Goal: Task Accomplishment & Management: Use online tool/utility

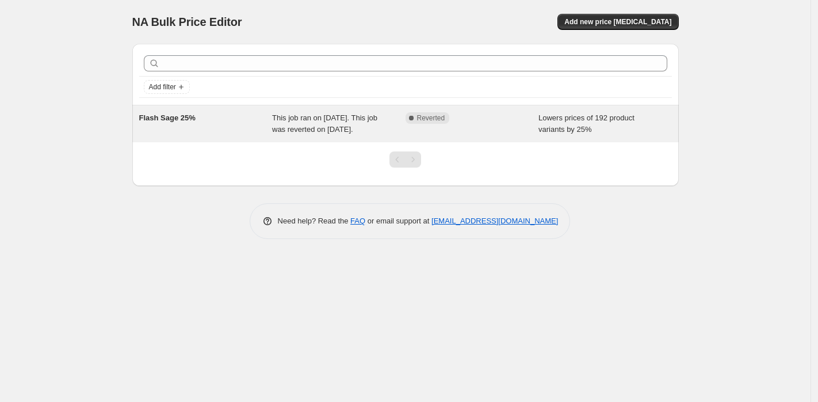
click at [300, 120] on span "This job ran on [DATE]. This job was reverted on [DATE]." at bounding box center [324, 123] width 105 height 20
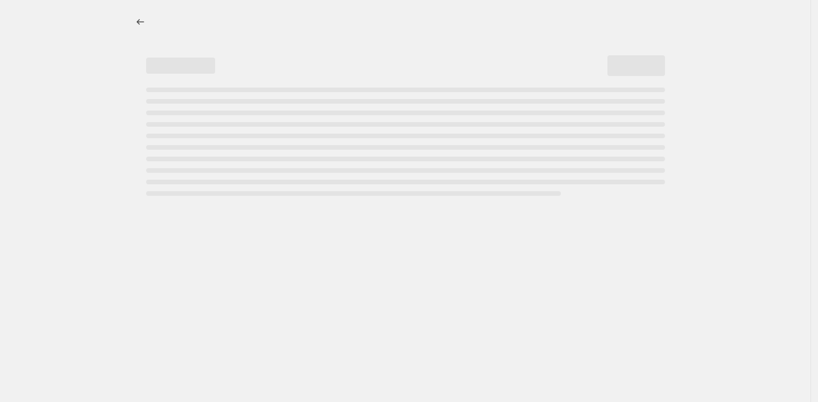
select select "percentage"
select select "tag"
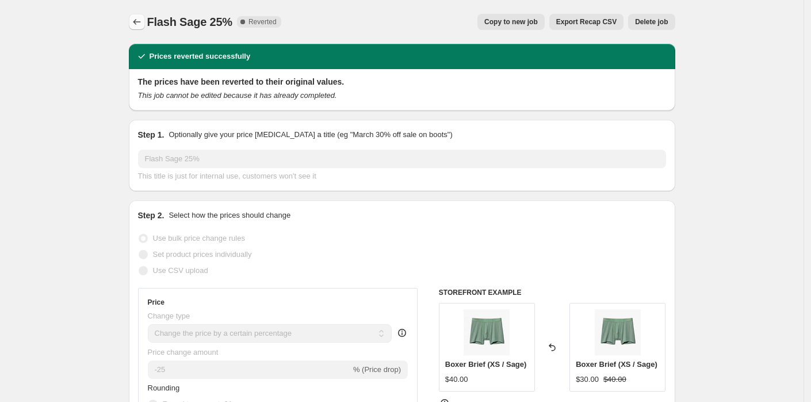
click at [132, 21] on button "Price change jobs" at bounding box center [137, 22] width 16 height 16
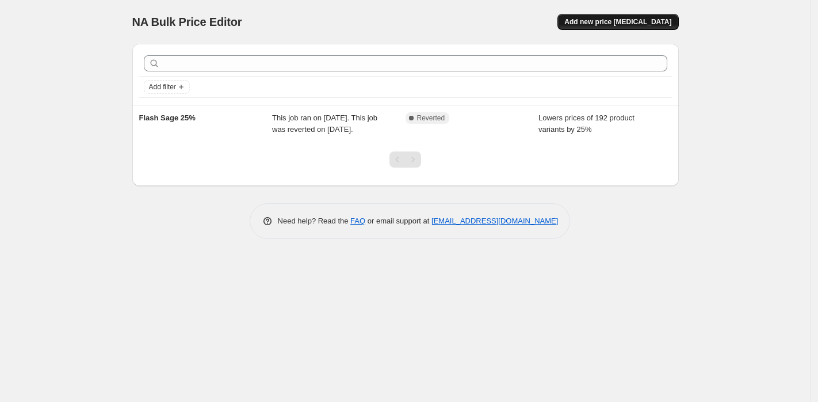
click at [609, 21] on span "Add new price [MEDICAL_DATA]" at bounding box center [617, 21] width 107 height 9
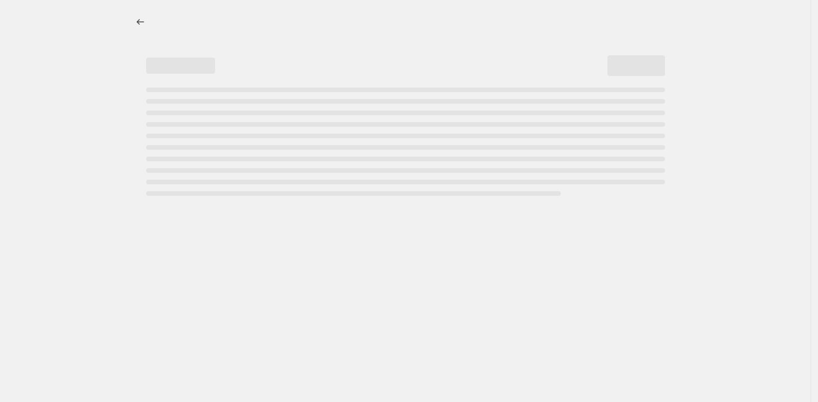
select select "percentage"
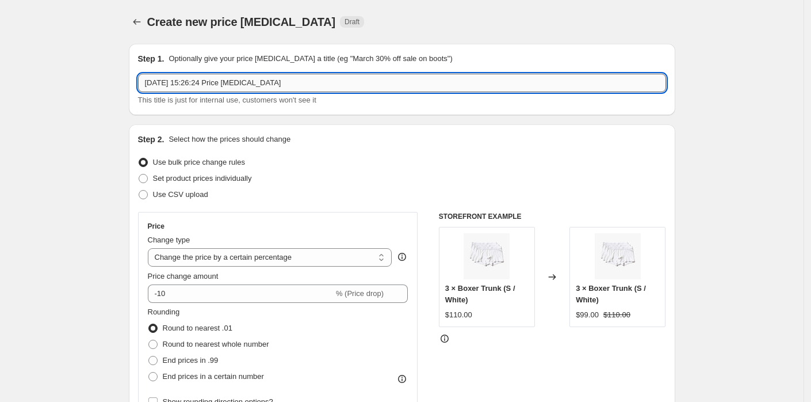
click at [209, 85] on input "[DATE] 15:26:24 Price [MEDICAL_DATA]" at bounding box center [402, 83] width 528 height 18
drag, startPoint x: 308, startPoint y: 85, endPoint x: 66, endPoint y: 77, distance: 242.3
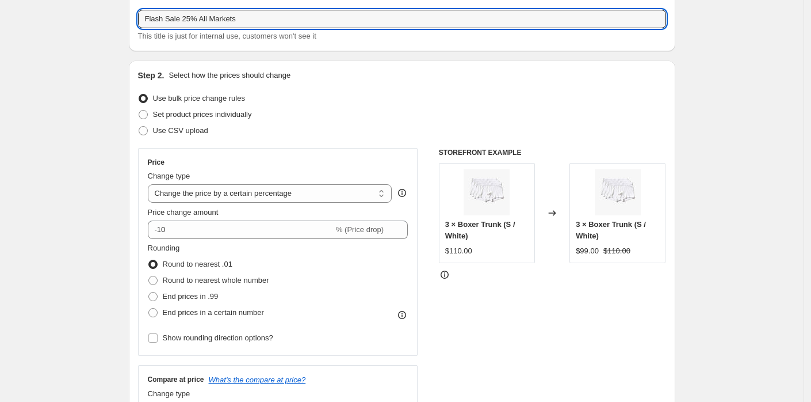
scroll to position [79, 0]
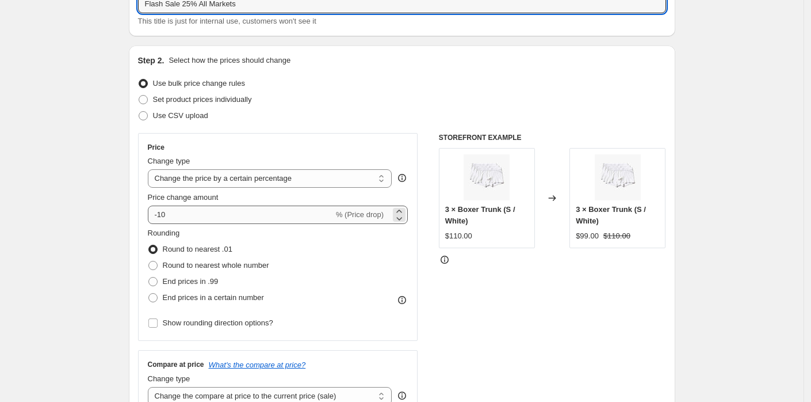
type input "Flash Sale 25% All Markets"
click at [190, 212] on input "-10" at bounding box center [241, 214] width 186 height 18
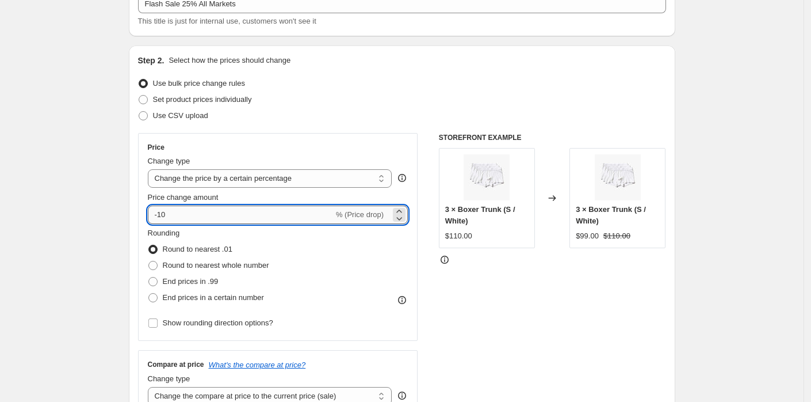
type input "-1"
type input "-25"
click at [158, 262] on span at bounding box center [152, 265] width 9 height 9
click at [149, 261] on input "Round to nearest whole number" at bounding box center [148, 261] width 1 height 1
radio input "true"
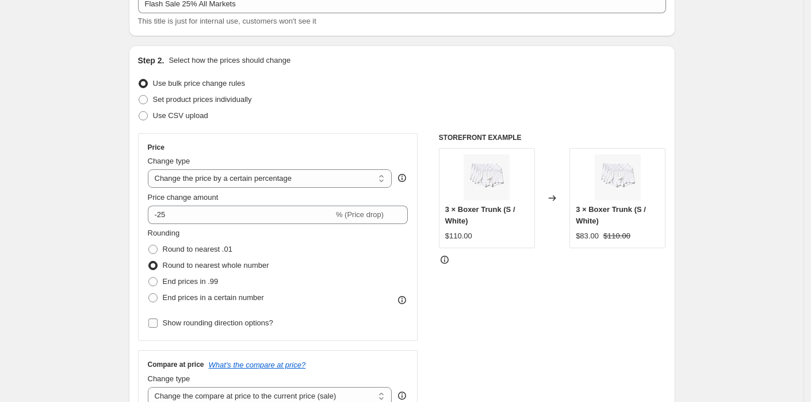
click at [154, 319] on input "Show rounding direction options?" at bounding box center [152, 322] width 9 height 9
checkbox input "true"
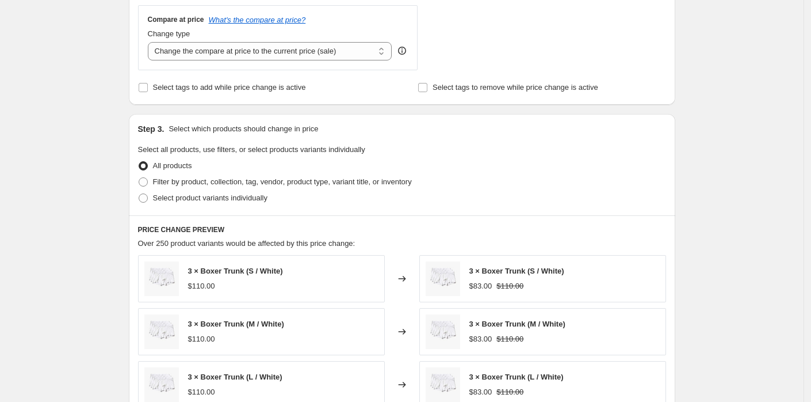
scroll to position [496, 0]
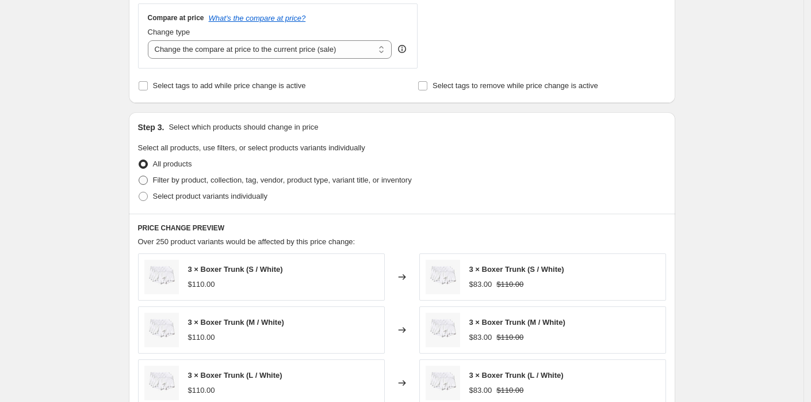
click at [144, 179] on span at bounding box center [143, 179] width 9 height 9
click at [139, 176] on input "Filter by product, collection, tag, vendor, product type, variant title, or inv…" at bounding box center [139, 175] width 1 height 1
radio input "true"
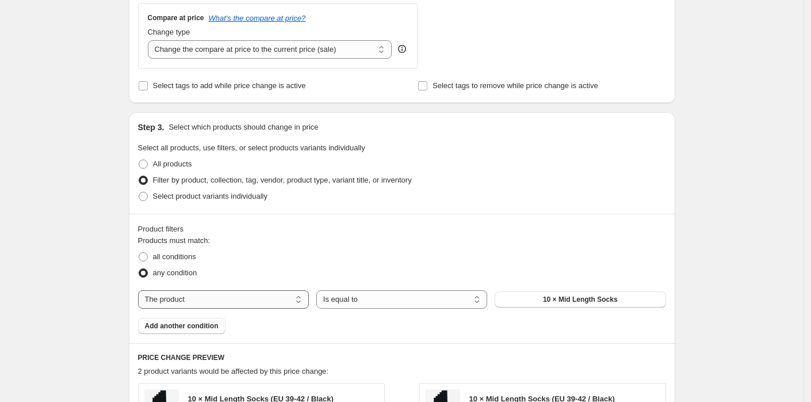
click at [230, 296] on select "The product The product's collection The product's tag The product's vendor The…" at bounding box center [223, 299] width 171 height 18
select select "tag"
click at [540, 296] on button "40%" at bounding box center [580, 299] width 171 height 16
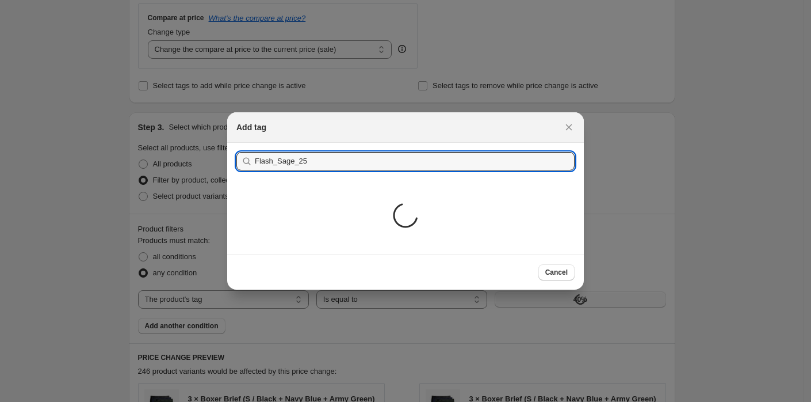
type input "Flash_Sage_25"
click at [236, 143] on button "Submit" at bounding box center [252, 149] width 33 height 12
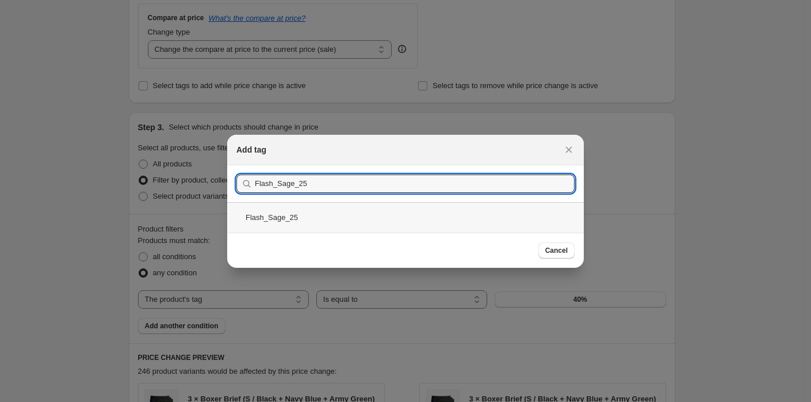
click at [370, 220] on div "Flash_Sage_25" at bounding box center [405, 217] width 357 height 30
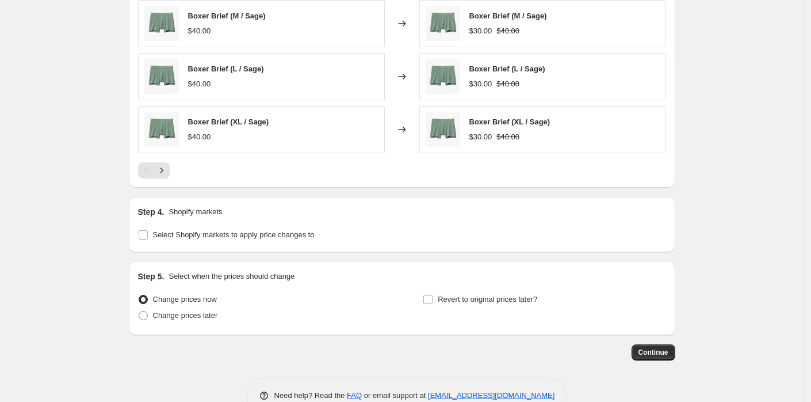
scroll to position [988, 0]
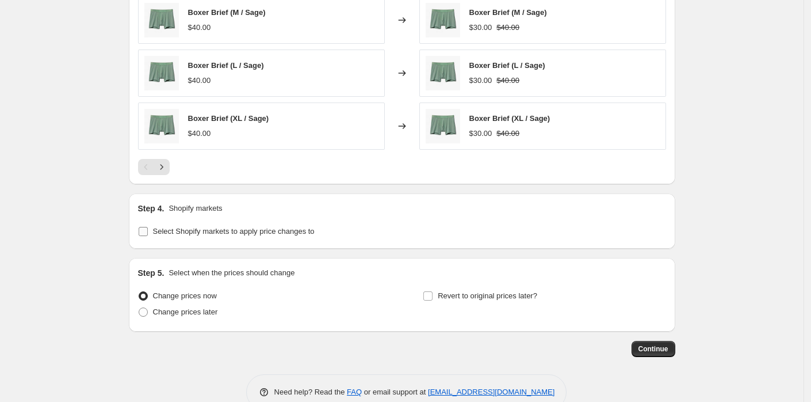
click at [145, 227] on input "Select Shopify markets to apply price changes to" at bounding box center [143, 231] width 9 height 9
checkbox input "true"
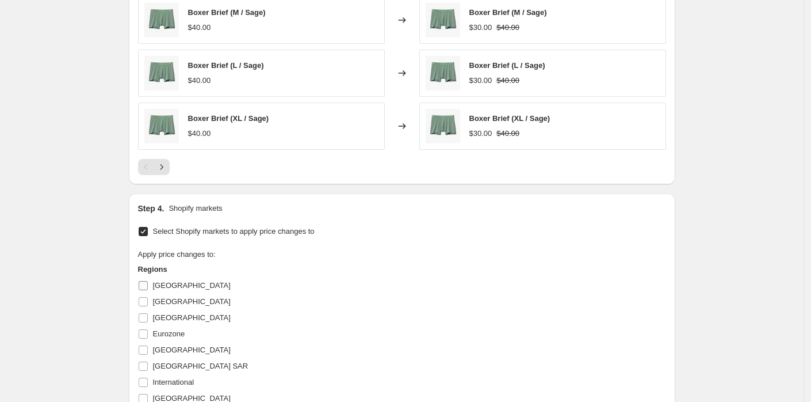
click at [143, 282] on input "[GEOGRAPHIC_DATA]" at bounding box center [143, 285] width 9 height 9
checkbox input "true"
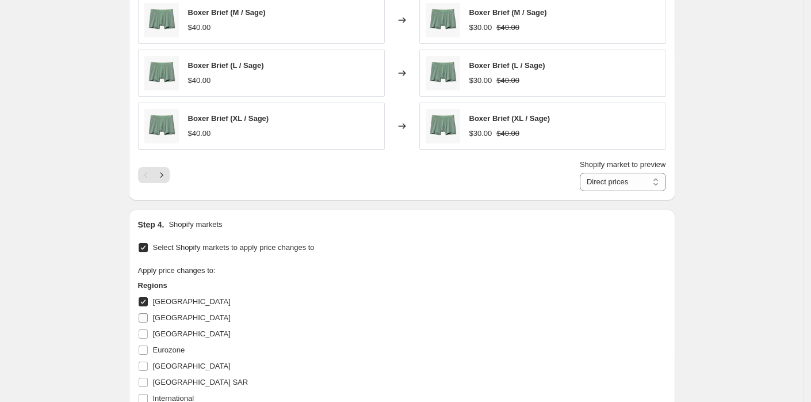
click at [146, 310] on label "[GEOGRAPHIC_DATA]" at bounding box center [184, 318] width 93 height 16
click at [146, 313] on input "[GEOGRAPHIC_DATA]" at bounding box center [143, 317] width 9 height 9
checkbox input "true"
click at [150, 335] on label "[GEOGRAPHIC_DATA]" at bounding box center [184, 334] width 93 height 16
click at [148, 335] on input "[GEOGRAPHIC_DATA]" at bounding box center [143, 333] width 9 height 9
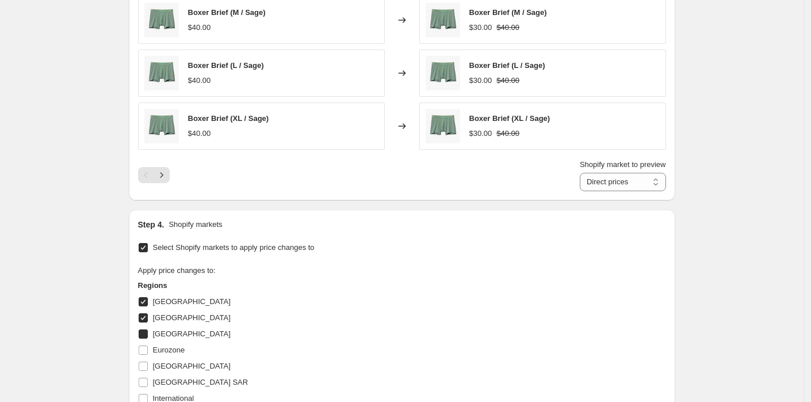
checkbox input "true"
click at [146, 350] on span at bounding box center [143, 350] width 10 height 10
click at [146, 350] on input "Eurozone" at bounding box center [143, 349] width 9 height 9
checkbox input "true"
click at [146, 362] on input "[GEOGRAPHIC_DATA]" at bounding box center [143, 365] width 9 height 9
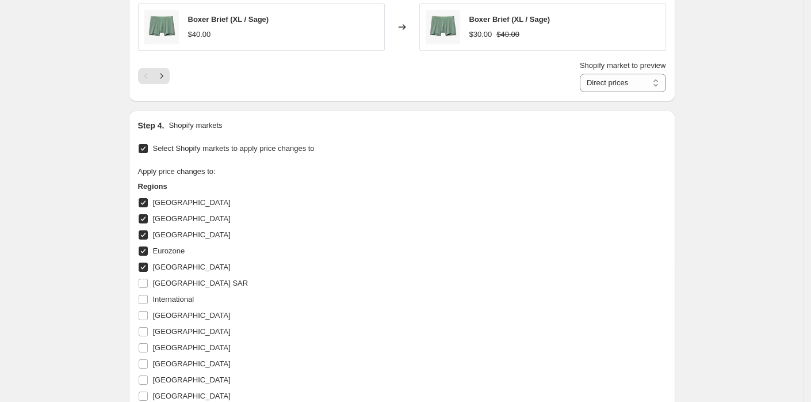
scroll to position [1138, 0]
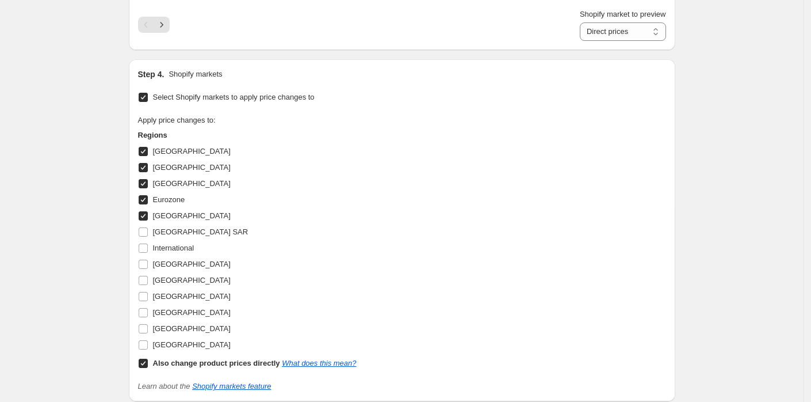
click at [148, 219] on label "[GEOGRAPHIC_DATA]" at bounding box center [184, 216] width 93 height 16
click at [148, 219] on input "[GEOGRAPHIC_DATA]" at bounding box center [143, 215] width 9 height 9
click at [145, 211] on input "[GEOGRAPHIC_DATA]" at bounding box center [143, 215] width 9 height 9
checkbox input "true"
click at [146, 227] on input "[GEOGRAPHIC_DATA] SAR" at bounding box center [143, 231] width 9 height 9
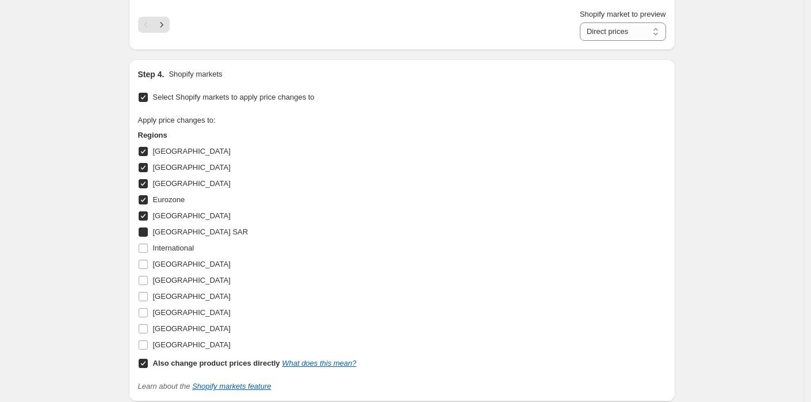
checkbox input "true"
click at [146, 243] on input "International" at bounding box center [143, 247] width 9 height 9
checkbox input "true"
click at [146, 261] on input "[GEOGRAPHIC_DATA]" at bounding box center [143, 263] width 9 height 9
checkbox input "true"
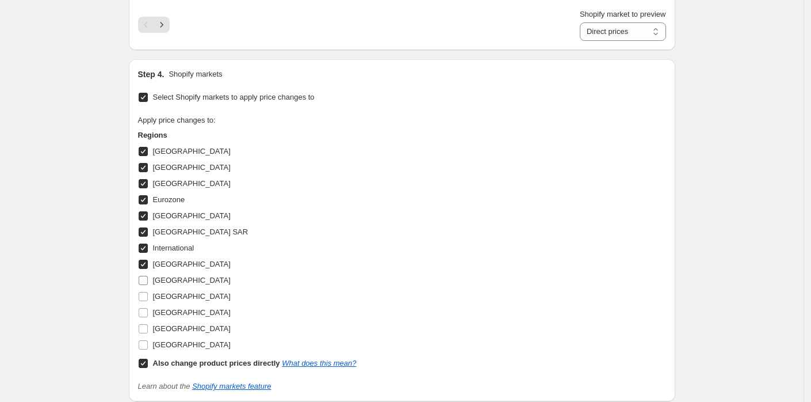
click at [146, 276] on input "[GEOGRAPHIC_DATA]" at bounding box center [143, 280] width 9 height 9
checkbox input "true"
click at [147, 292] on input "[GEOGRAPHIC_DATA]" at bounding box center [143, 296] width 9 height 9
checkbox input "true"
click at [147, 309] on input "[GEOGRAPHIC_DATA]" at bounding box center [143, 312] width 9 height 9
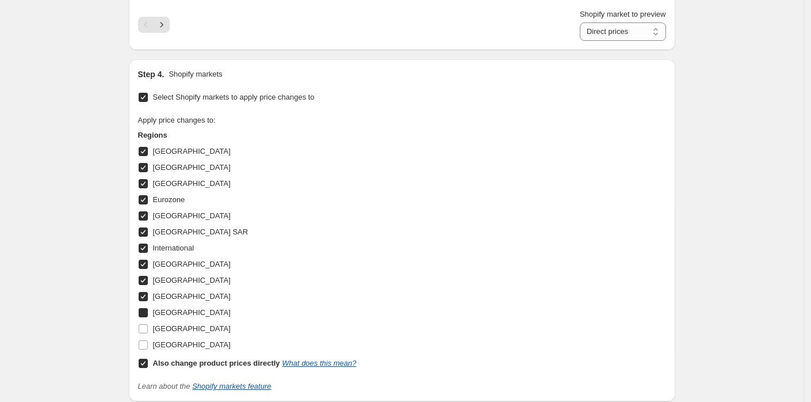
checkbox input "true"
click at [147, 324] on input "[GEOGRAPHIC_DATA]" at bounding box center [143, 328] width 9 height 9
checkbox input "true"
click at [148, 343] on input "[GEOGRAPHIC_DATA]" at bounding box center [143, 344] width 9 height 9
checkbox input "true"
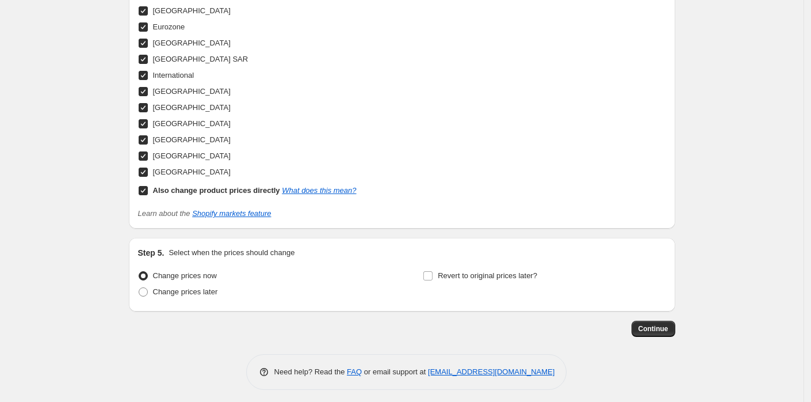
scroll to position [1312, 0]
click at [432, 270] on input "Revert to original prices later?" at bounding box center [427, 274] width 9 height 9
checkbox input "true"
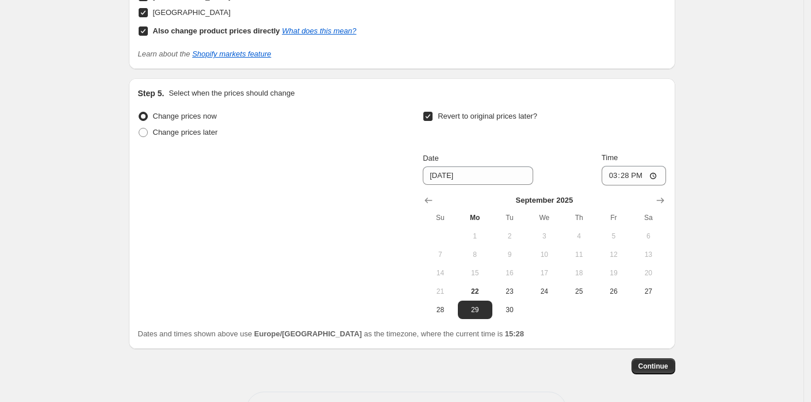
scroll to position [1473, 0]
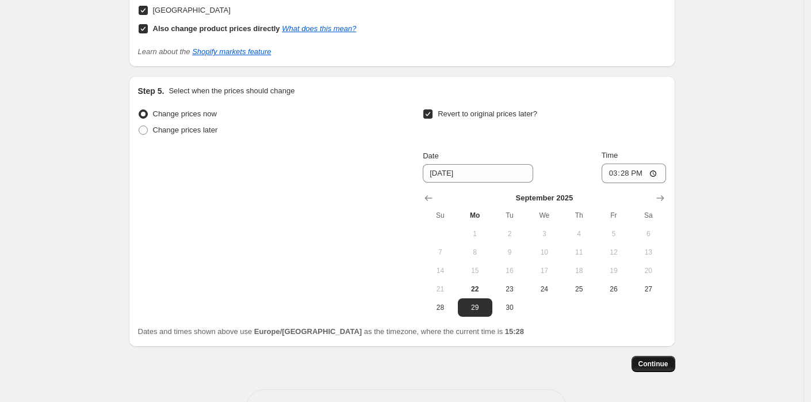
click at [650, 365] on button "Continue" at bounding box center [654, 364] width 44 height 16
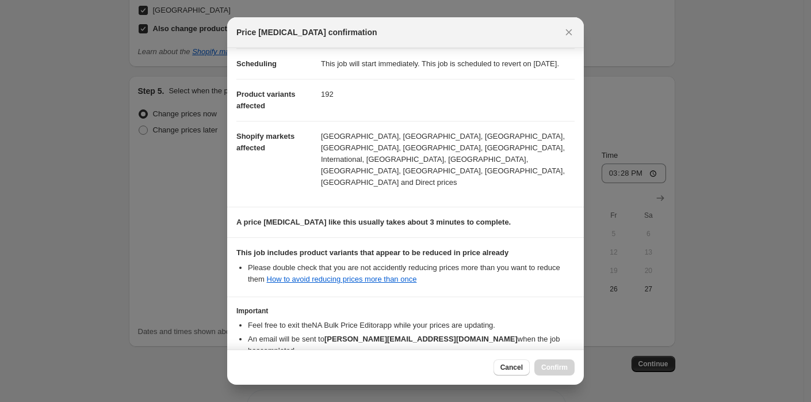
scroll to position [110, 0]
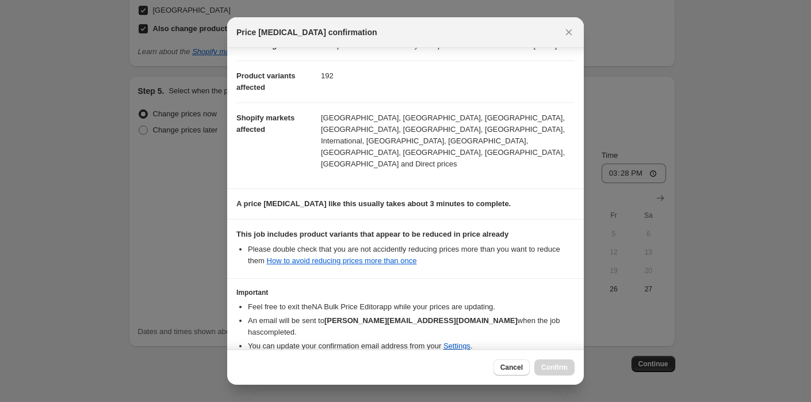
click at [557, 30] on div "Price [MEDICAL_DATA] confirmation" at bounding box center [405, 32] width 338 height 12
click at [568, 33] on icon "Close" at bounding box center [569, 32] width 6 height 6
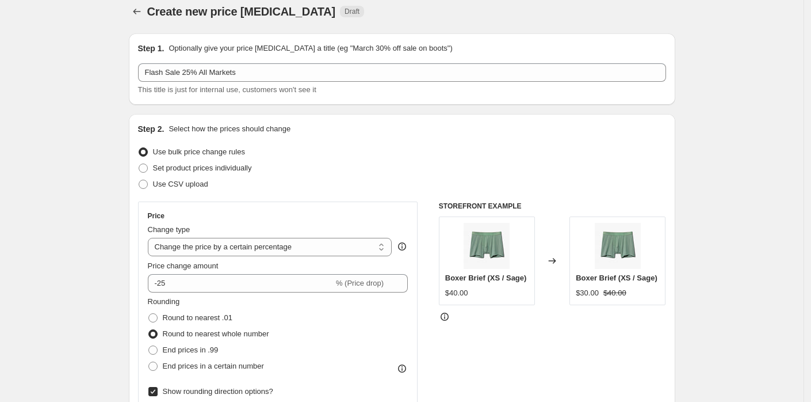
scroll to position [0, 0]
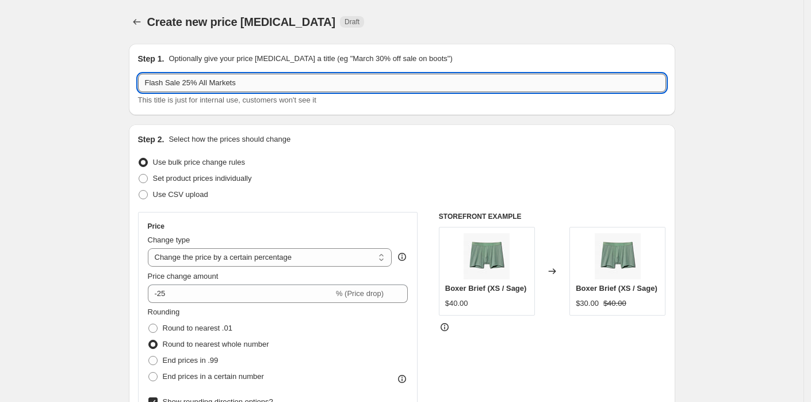
click at [264, 80] on input "Flash Sale 25% All Markets" at bounding box center [402, 83] width 528 height 18
type input "Flash Sale 25% All Markets - [DATE]"
click at [410, 149] on div "Step 2. Select how the prices should change Use bulk price change rules Set pro…" at bounding box center [402, 361] width 528 height 457
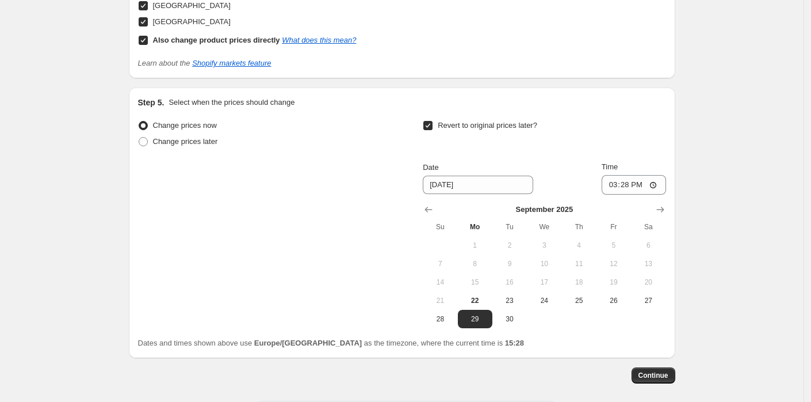
scroll to position [1508, 0]
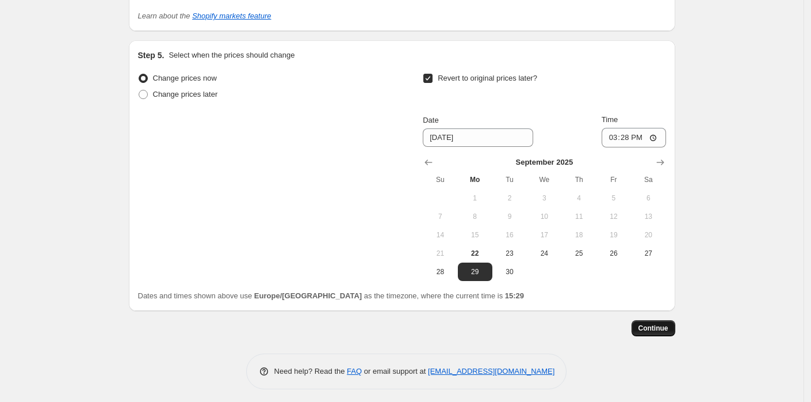
click at [647, 324] on span "Continue" at bounding box center [654, 327] width 30 height 9
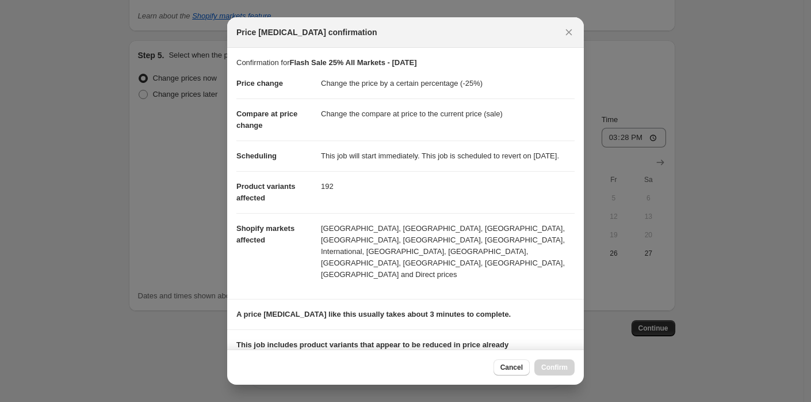
scroll to position [145, 0]
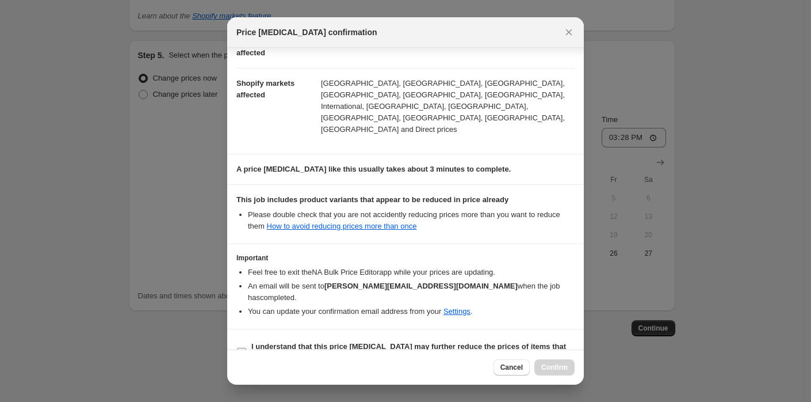
click at [241, 347] on input "I understand that this price [MEDICAL_DATA] may further reduce the prices of it…" at bounding box center [241, 351] width 9 height 9
checkbox input "true"
click at [550, 372] on button "Confirm" at bounding box center [554, 367] width 40 height 16
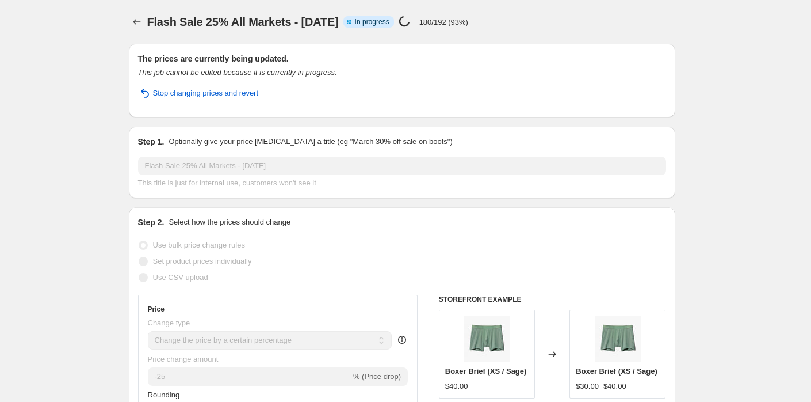
select select "percentage"
select select "tag"
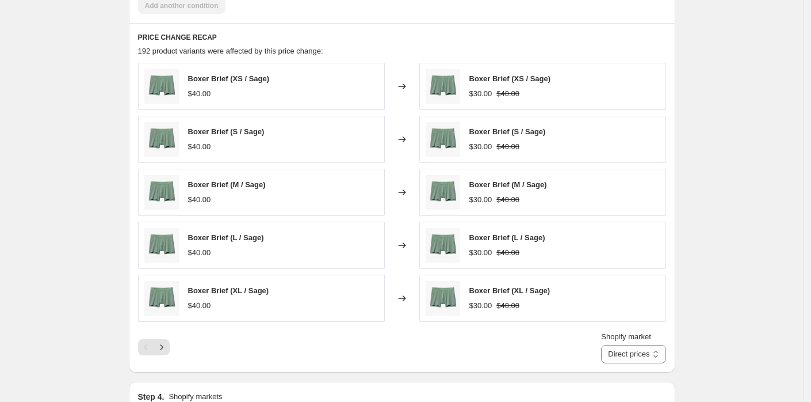
scroll to position [1532, 0]
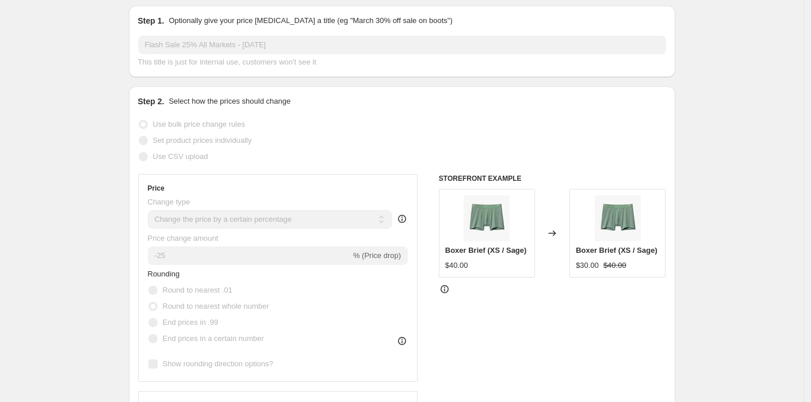
scroll to position [0, 0]
